Goal: Task Accomplishment & Management: Manage account settings

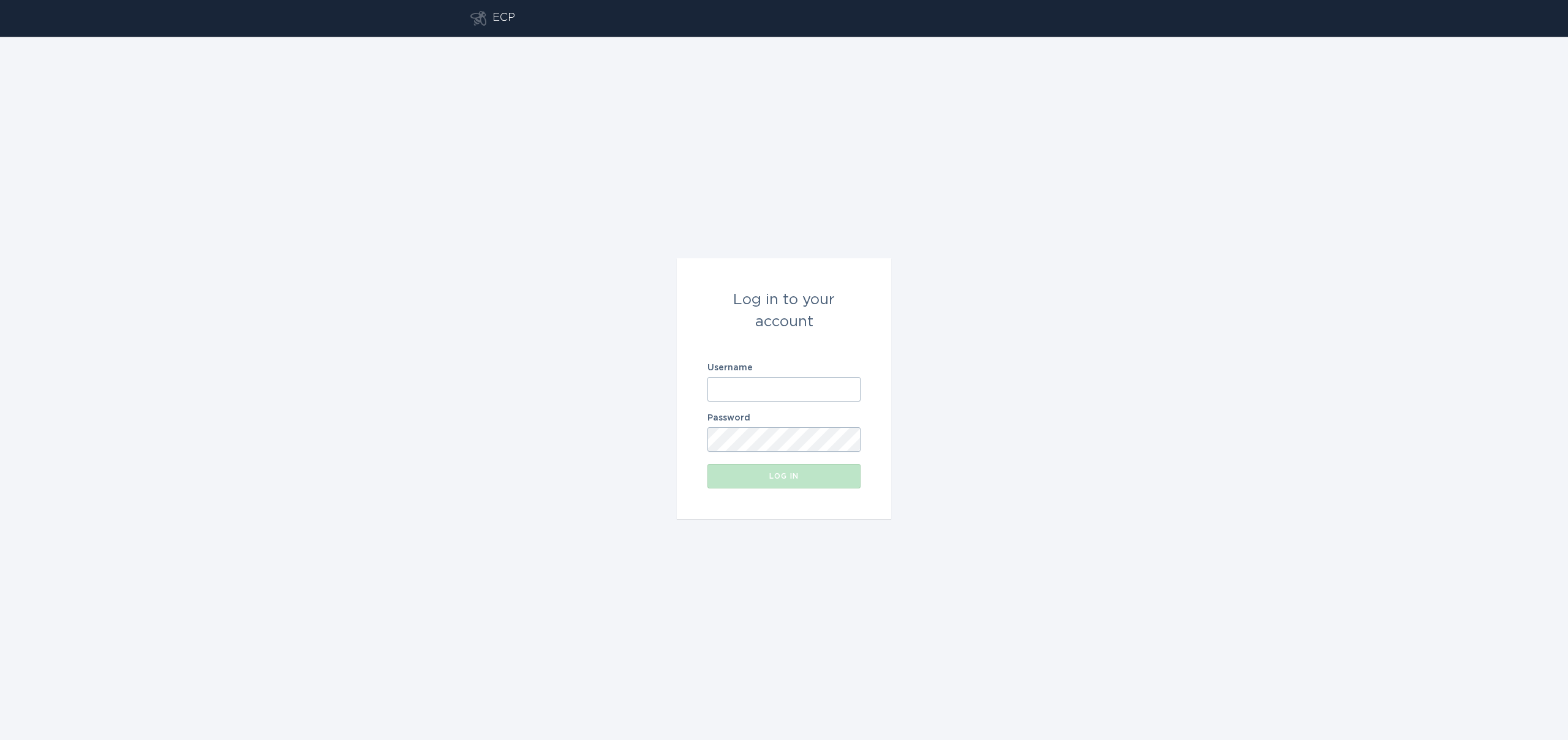
click at [736, 380] on input "Username" at bounding box center [784, 389] width 153 height 25
click at [820, 394] on input "Username" at bounding box center [784, 389] width 153 height 25
type input "[EMAIL_ADDRESS][DOMAIN_NAME]"
click at [750, 480] on button "Log in" at bounding box center [784, 476] width 153 height 25
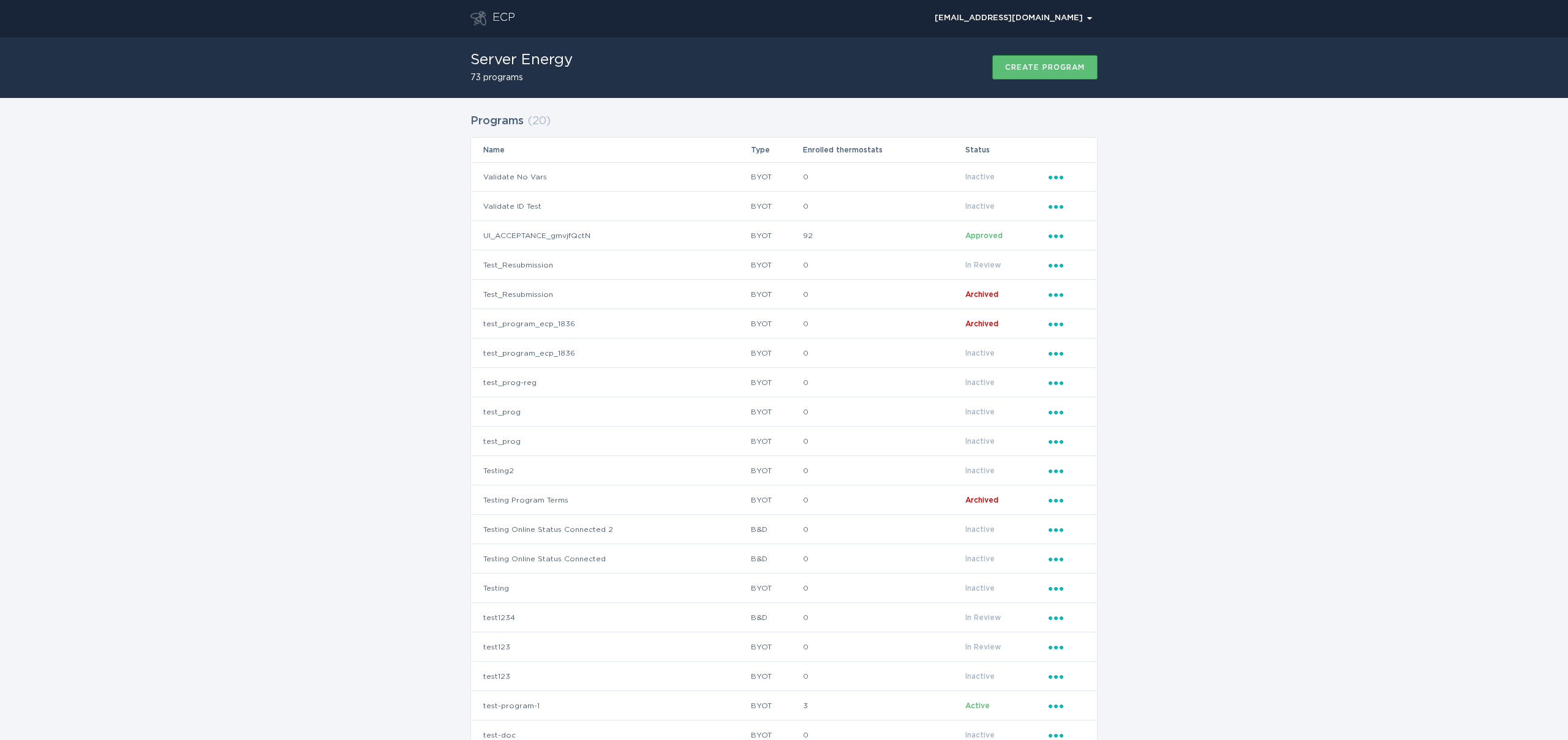
click at [502, 17] on div "ECP" at bounding box center [504, 18] width 23 height 15
click at [1035, 21] on div "[EMAIL_ADDRESS][DOMAIN_NAME] Chevron" at bounding box center [1013, 18] width 157 height 7
click at [451, 220] on div "Programs ( 20 ) Name Type Enrolled thermostats Status Validate No Vars BYOT 0 I…" at bounding box center [784, 439] width 1568 height 683
click at [1054, 67] on div "Create program" at bounding box center [1045, 67] width 80 height 7
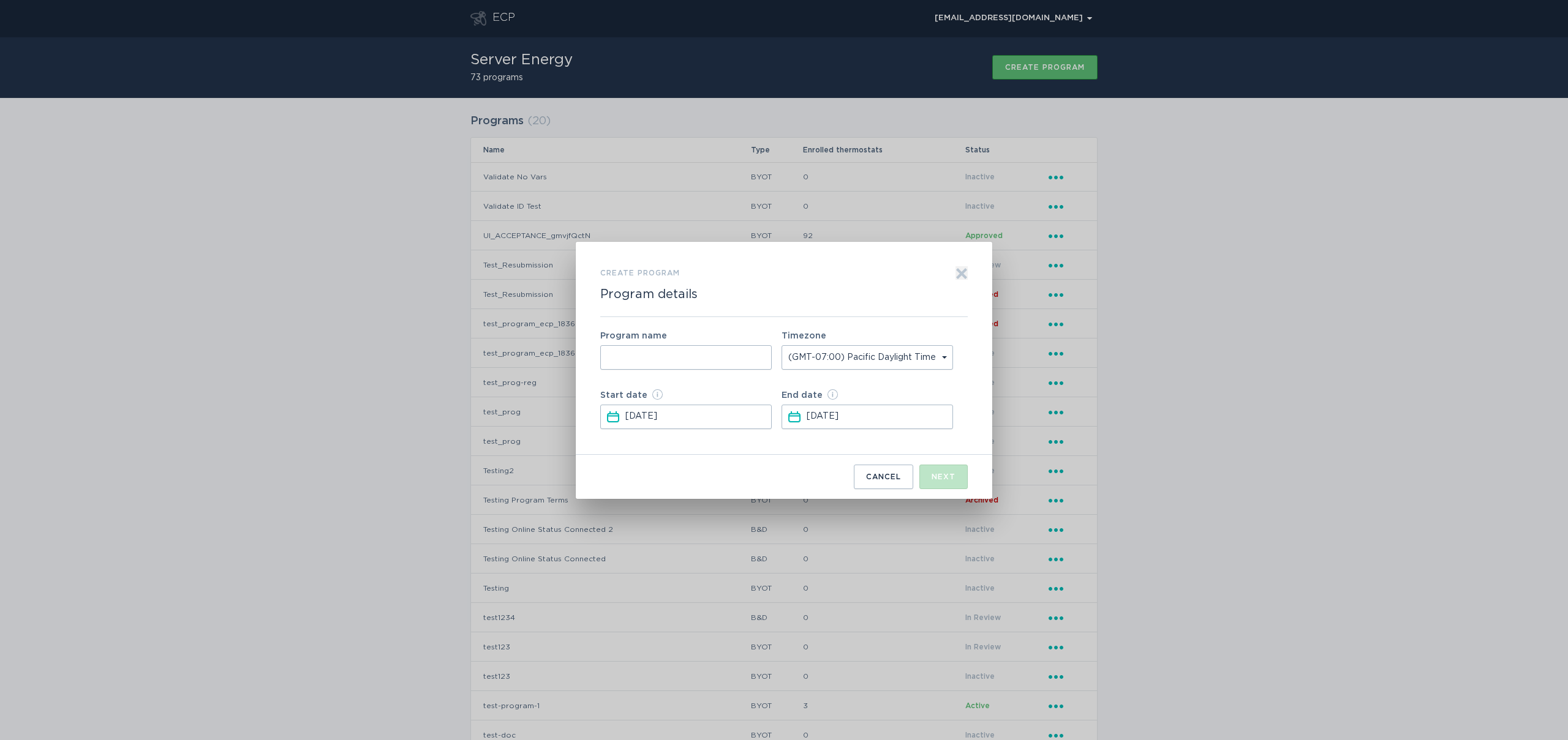
click at [966, 272] on icon "Exit" at bounding box center [962, 273] width 12 height 12
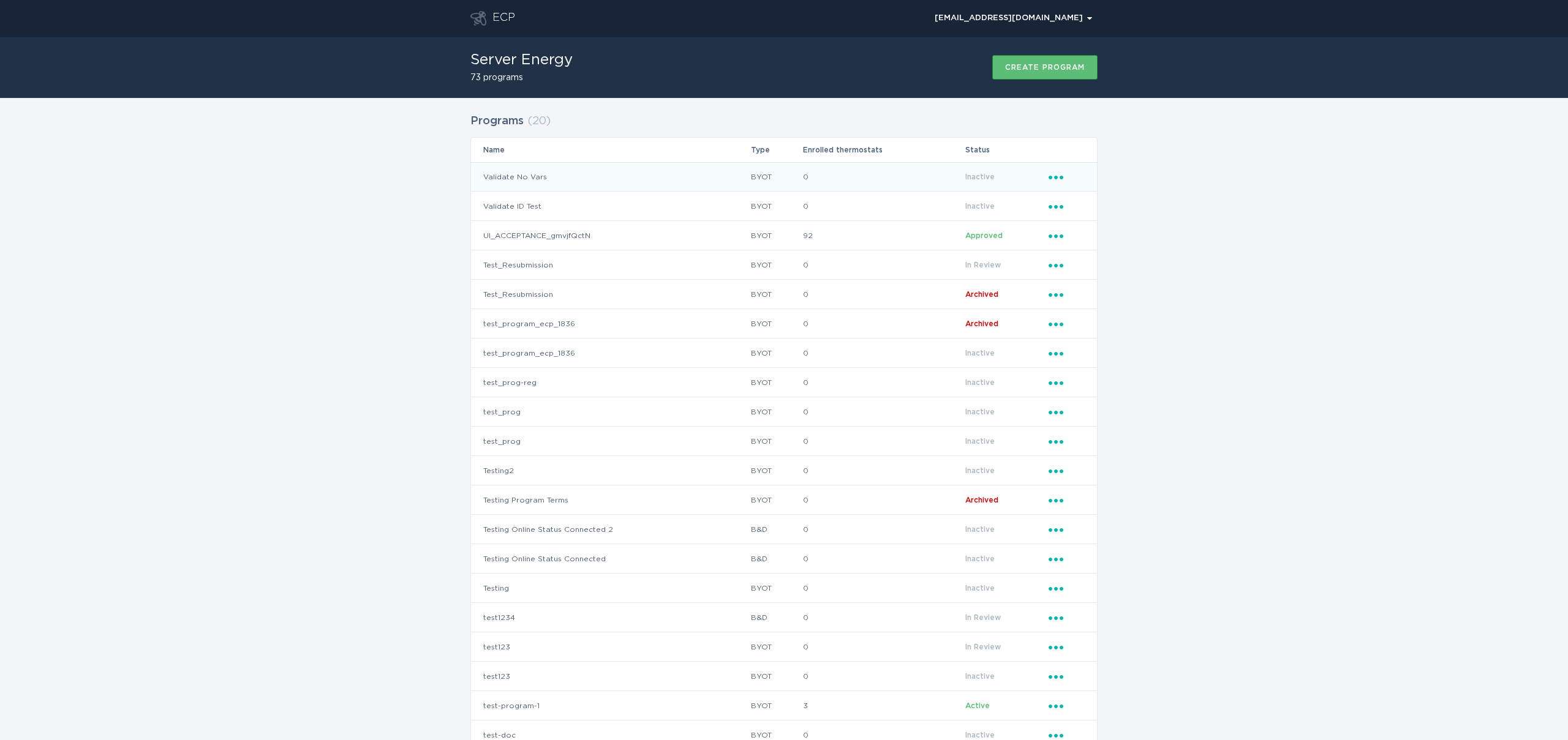
click at [564, 177] on td "Validate No Vars" at bounding box center [610, 177] width 279 height 29
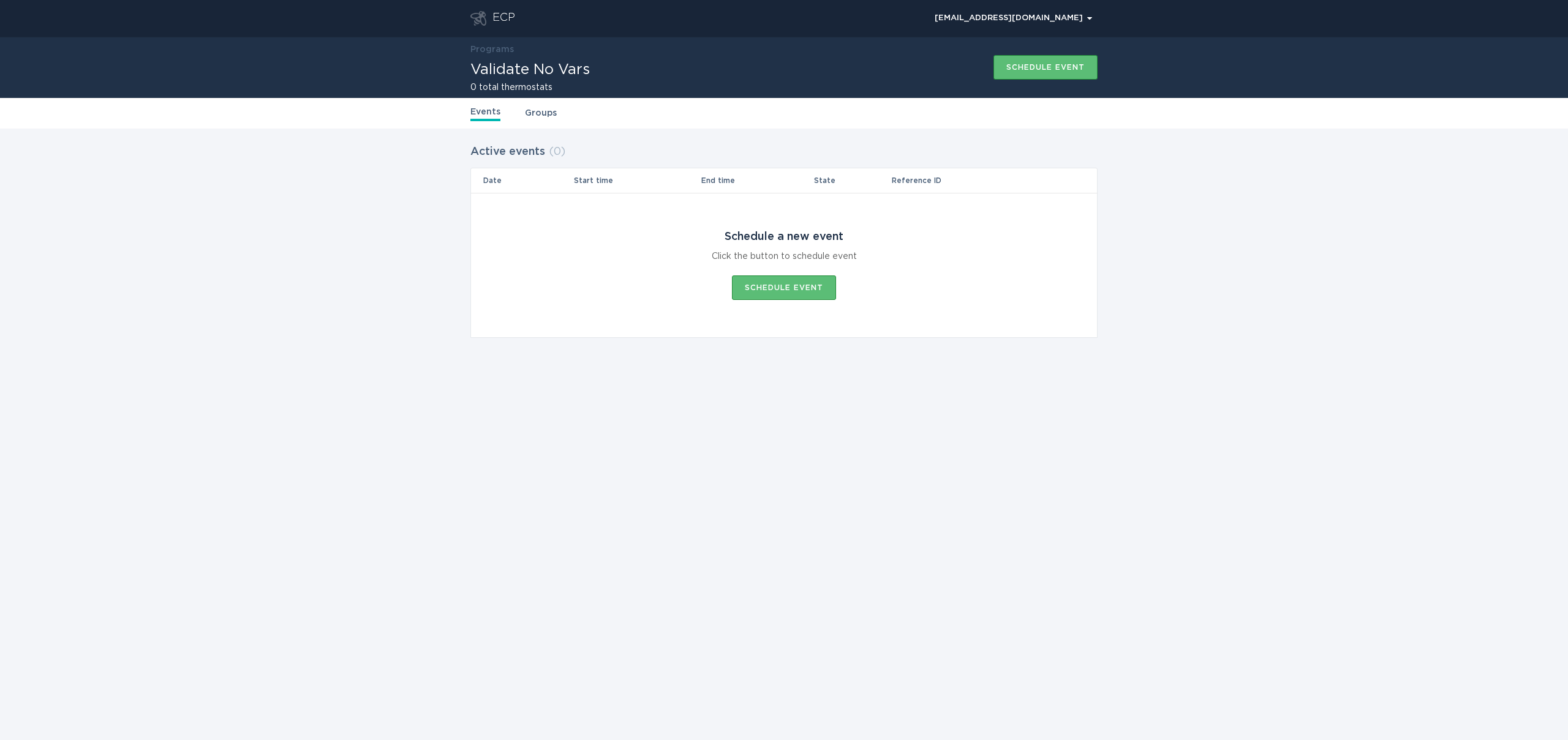
click at [489, 19] on div "ECP" at bounding box center [493, 18] width 45 height 15
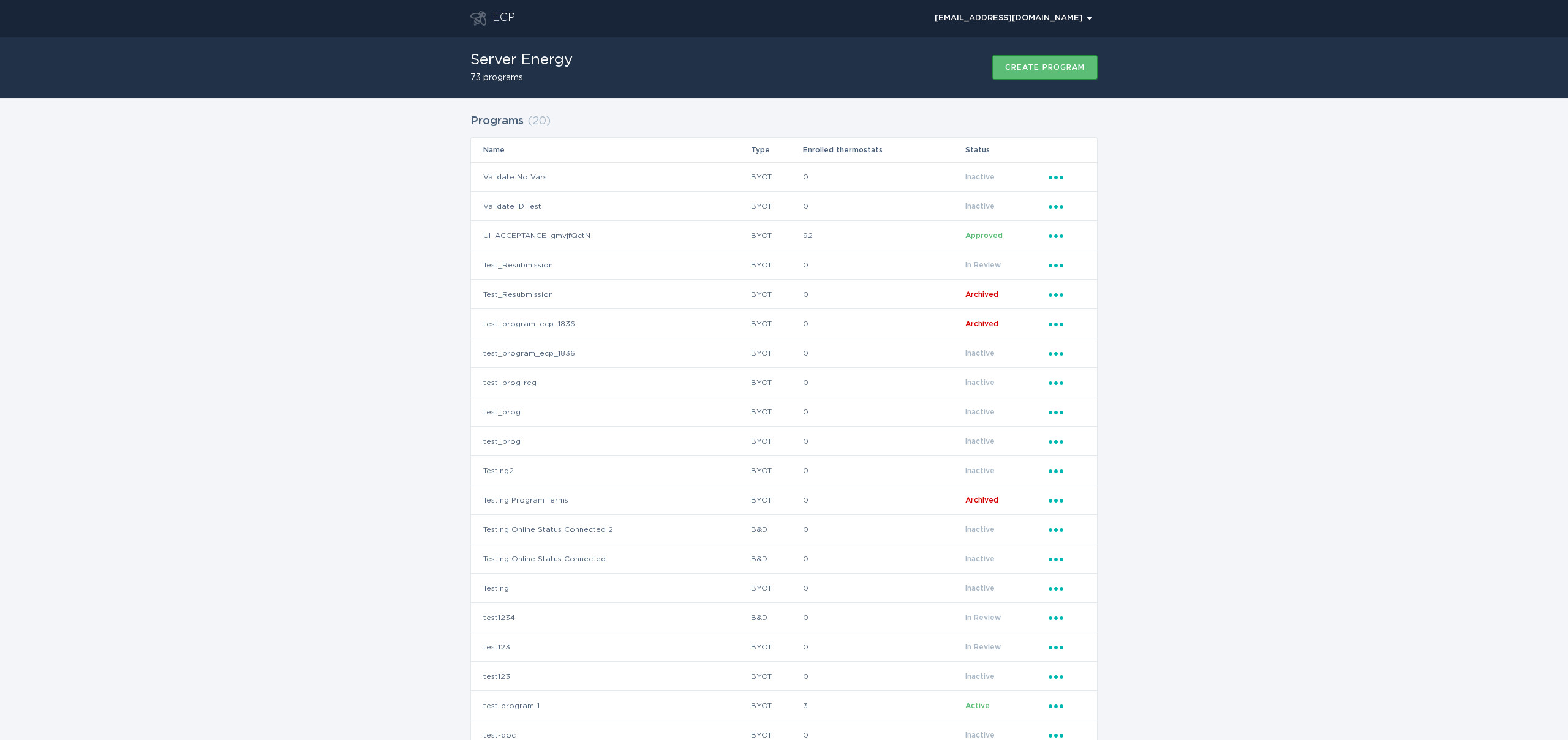
click at [1223, 506] on div "Programs ( 20 ) Name Type Enrolled thermostats Status Validate No Vars BYOT 0 I…" at bounding box center [784, 439] width 1568 height 683
